Goal: Information Seeking & Learning: Check status

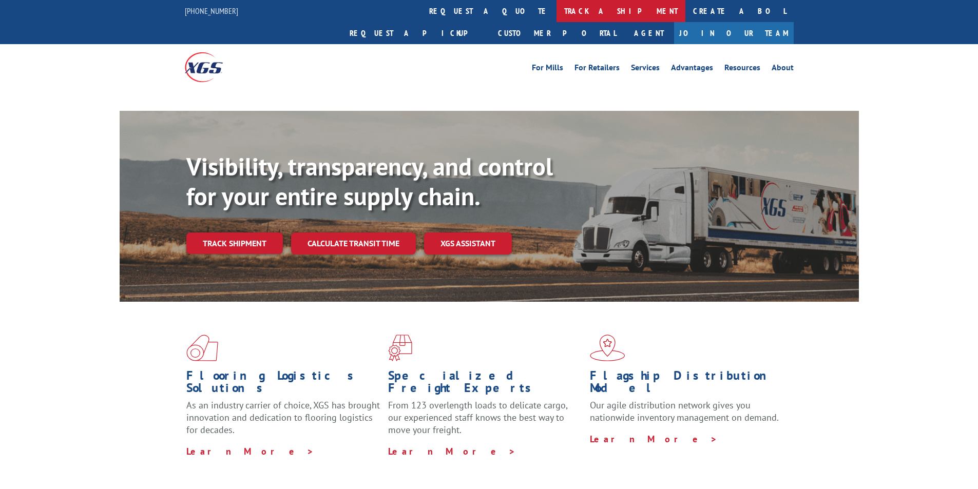
click at [556, 4] on link "track a shipment" at bounding box center [620, 11] width 129 height 22
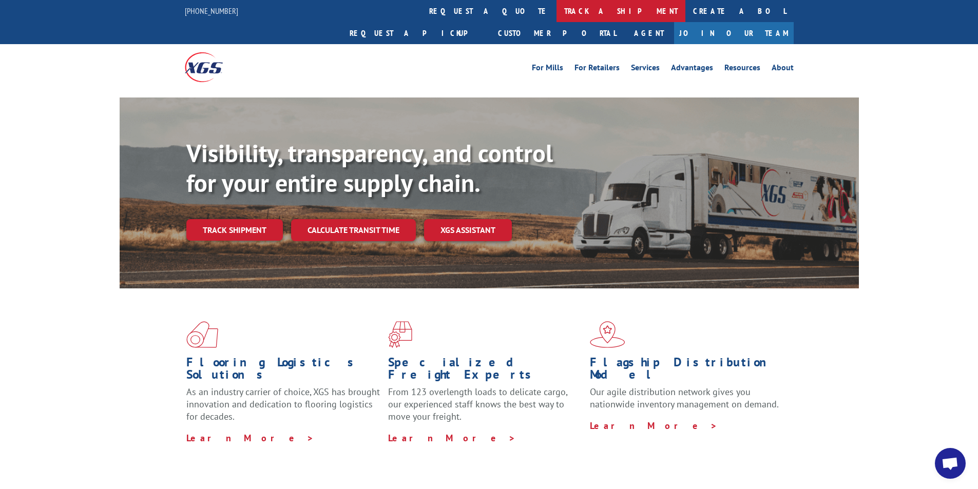
click at [556, 14] on link "track a shipment" at bounding box center [620, 11] width 129 height 22
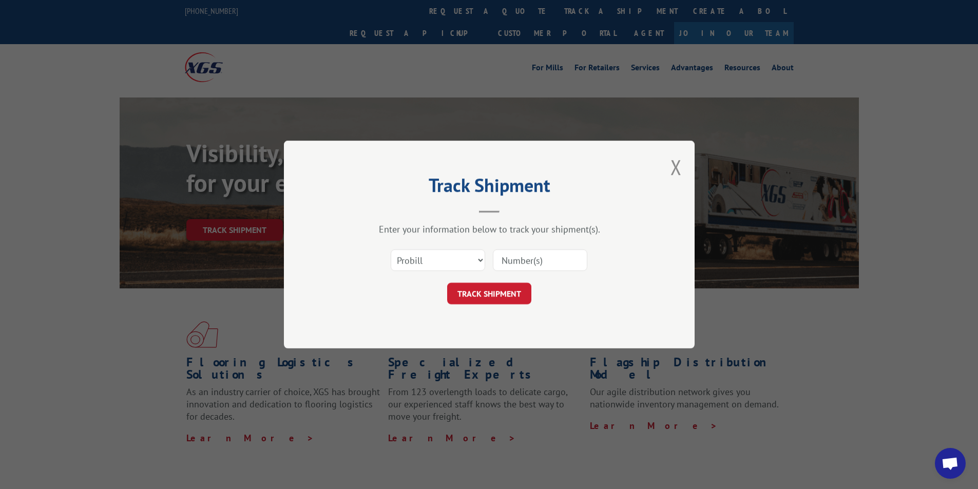
click at [528, 257] on input at bounding box center [540, 260] width 94 height 22
paste input "17347987"
type input "17347987"
click at [478, 297] on button "TRACK SHIPMENT" at bounding box center [489, 294] width 84 height 22
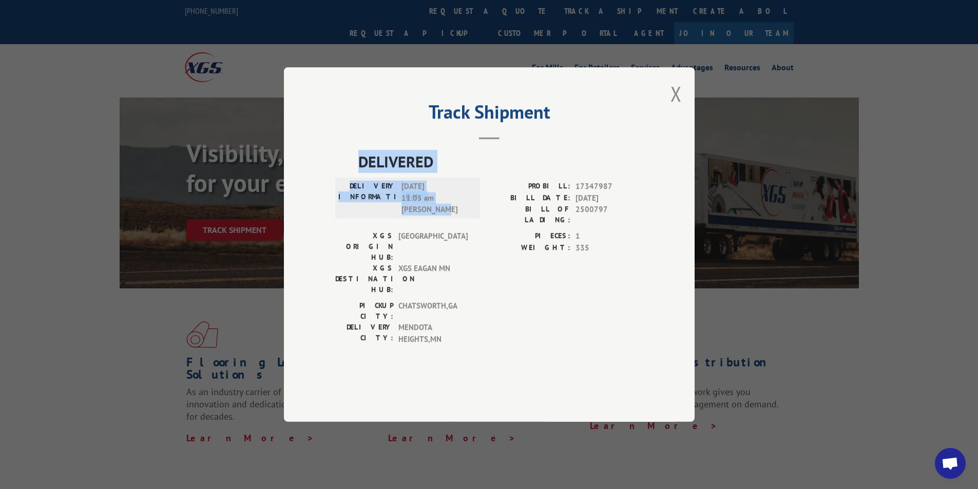
drag, startPoint x: 459, startPoint y: 233, endPoint x: 348, endPoint y: 195, distance: 117.7
click at [348, 195] on div "DELIVERED DELIVERY INFORMATION: [DATE] 11:05 am [PERSON_NAME] PROBILL: 17347987…" at bounding box center [489, 250] width 308 height 200
copy div "DELIVERED DELIVERY INFORMATION: [DATE] 11:05 am [PERSON_NAME]"
